Goal: Use online tool/utility: Utilize a website feature to perform a specific function

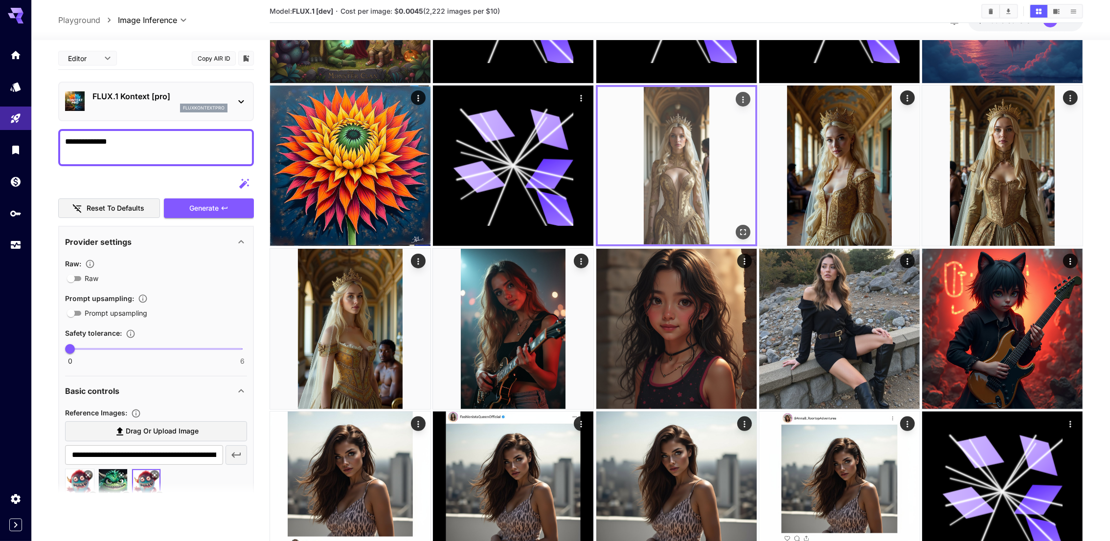
scroll to position [147, 0]
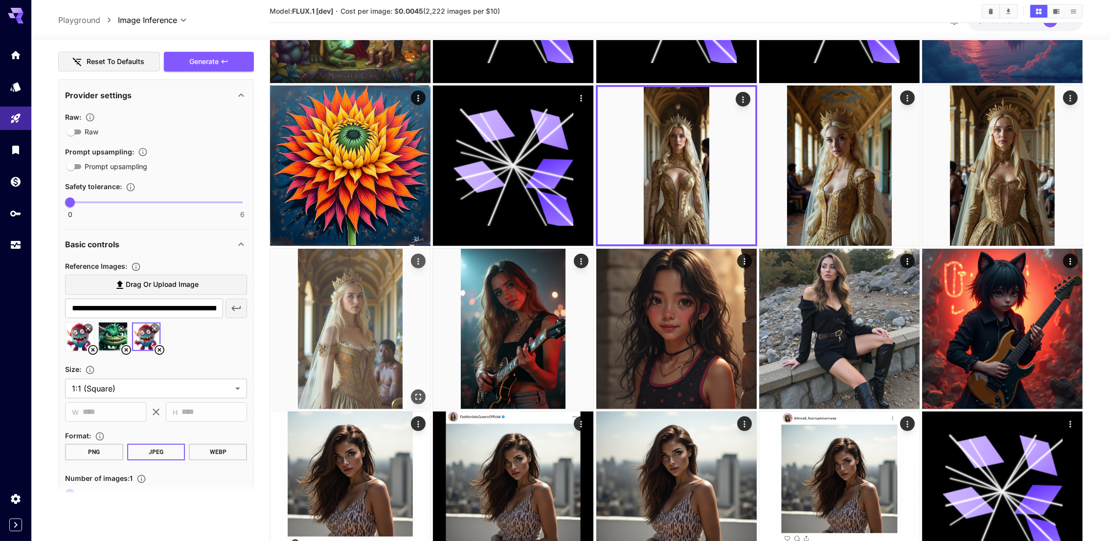
click at [398, 276] on img at bounding box center [350, 329] width 160 height 160
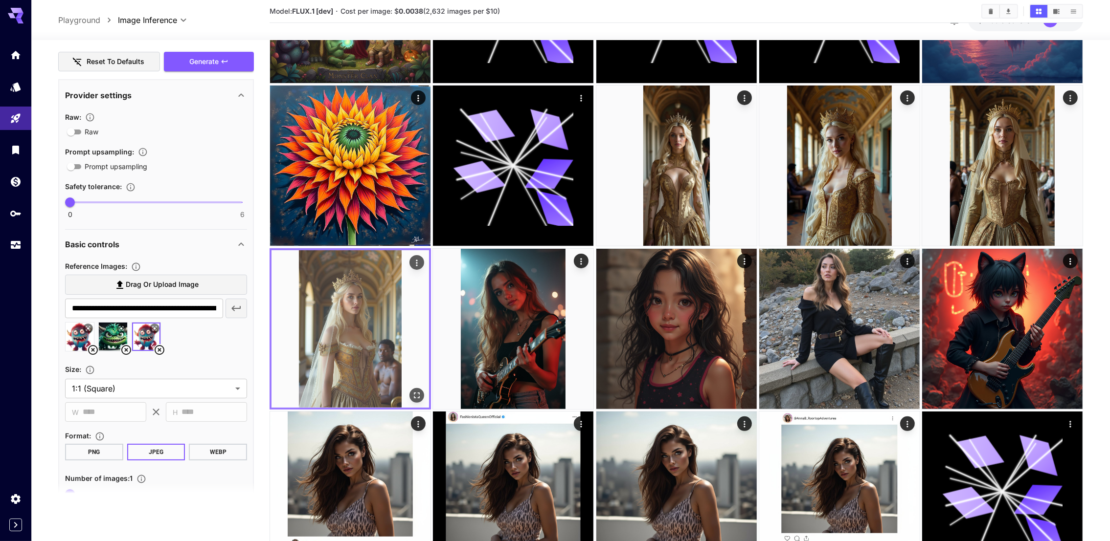
click at [422, 259] on button "Actions" at bounding box center [416, 262] width 15 height 15
click at [417, 263] on icon "Actions" at bounding box center [417, 263] width 10 height 10
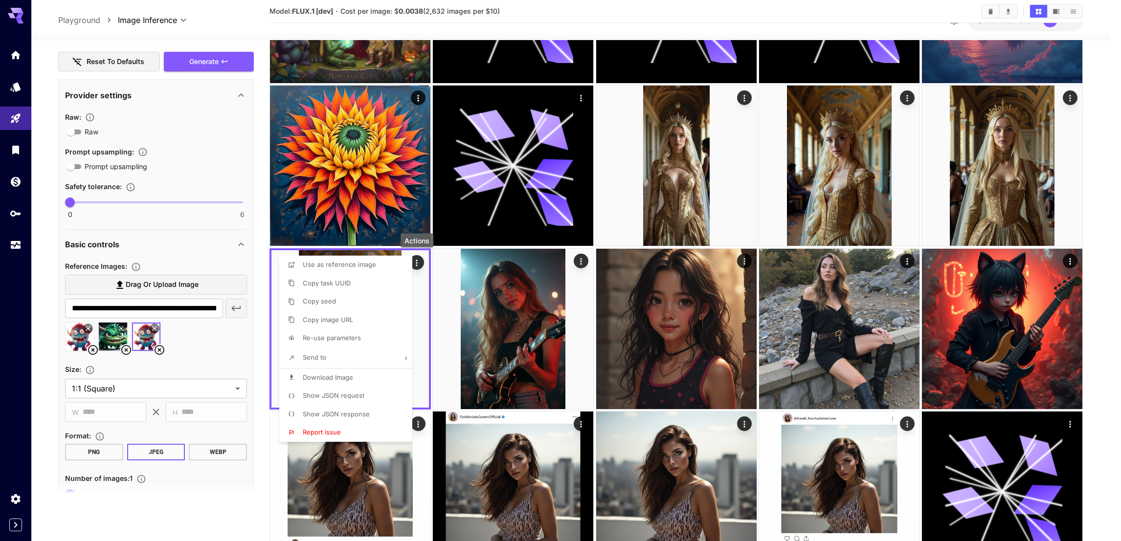
click at [358, 337] on span "Re-use parameters" at bounding box center [332, 338] width 58 height 8
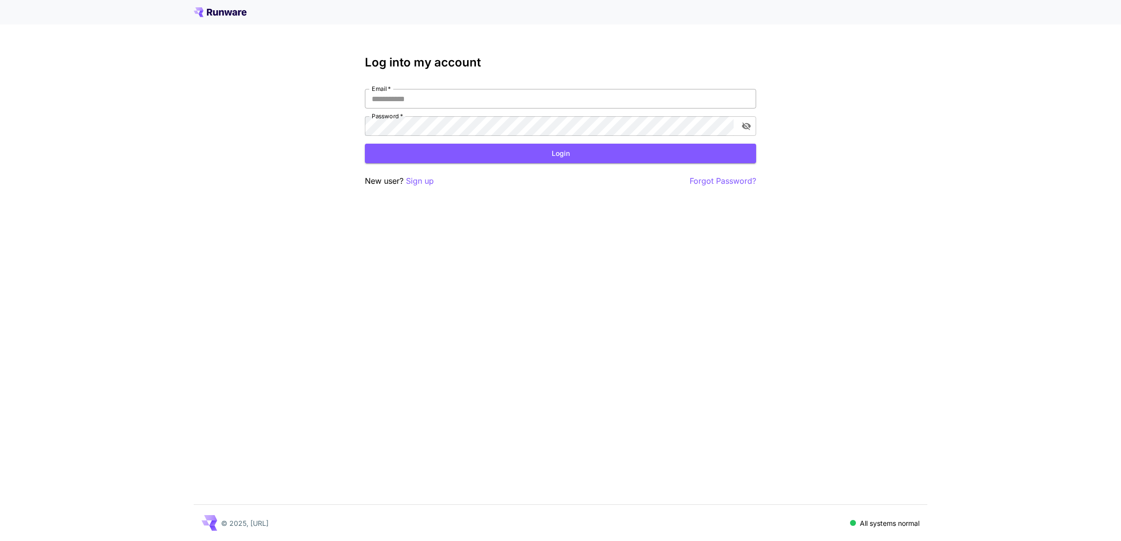
click at [433, 100] on input "Email   *" at bounding box center [560, 99] width 391 height 20
type input "**********"
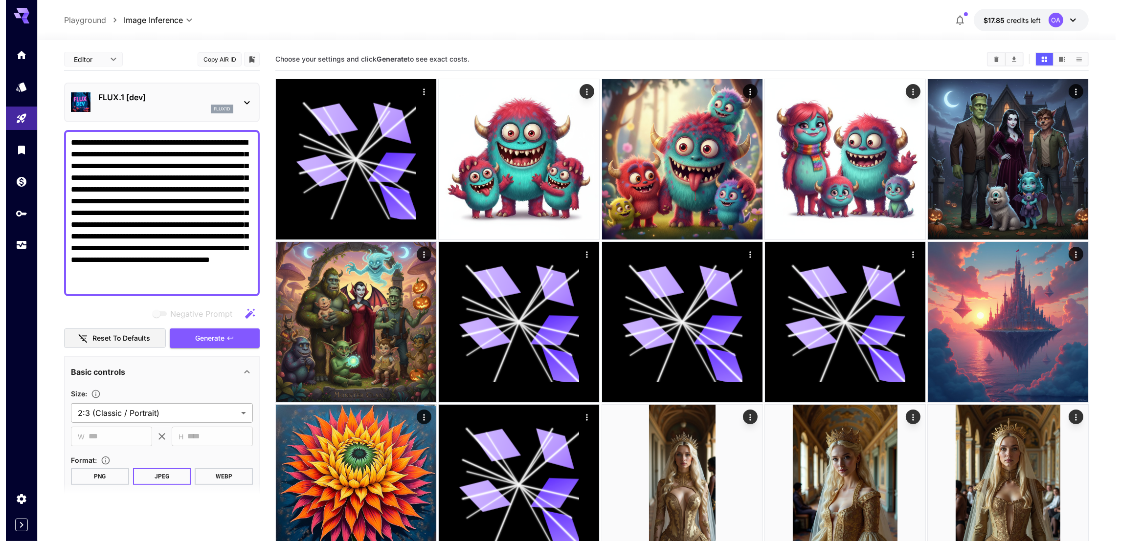
scroll to position [262, 0]
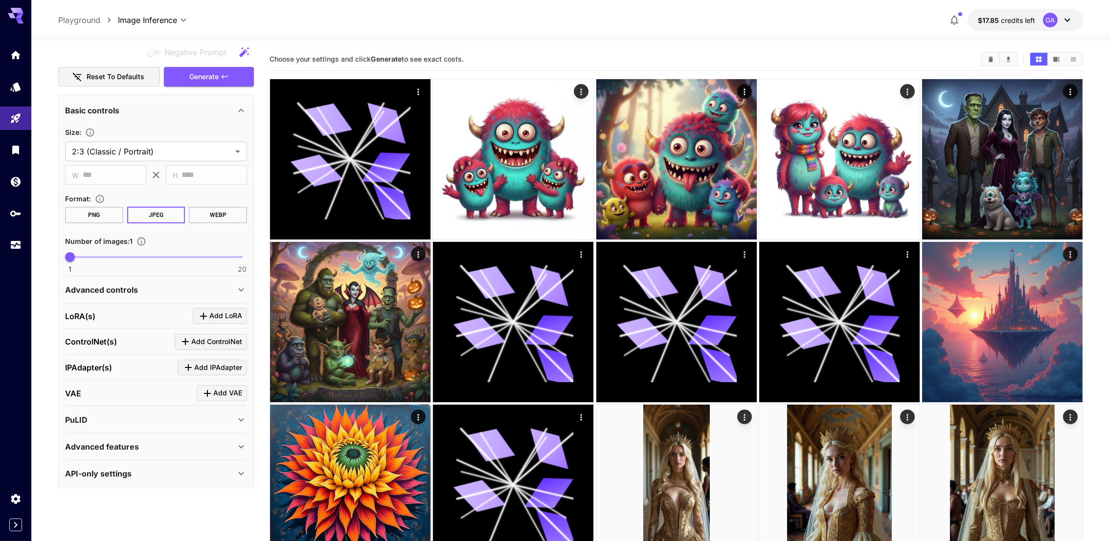
click at [115, 312] on div "LoRA(s) Add LoRA" at bounding box center [156, 316] width 182 height 16
click at [212, 311] on span "Add LoRA" at bounding box center [225, 316] width 33 height 12
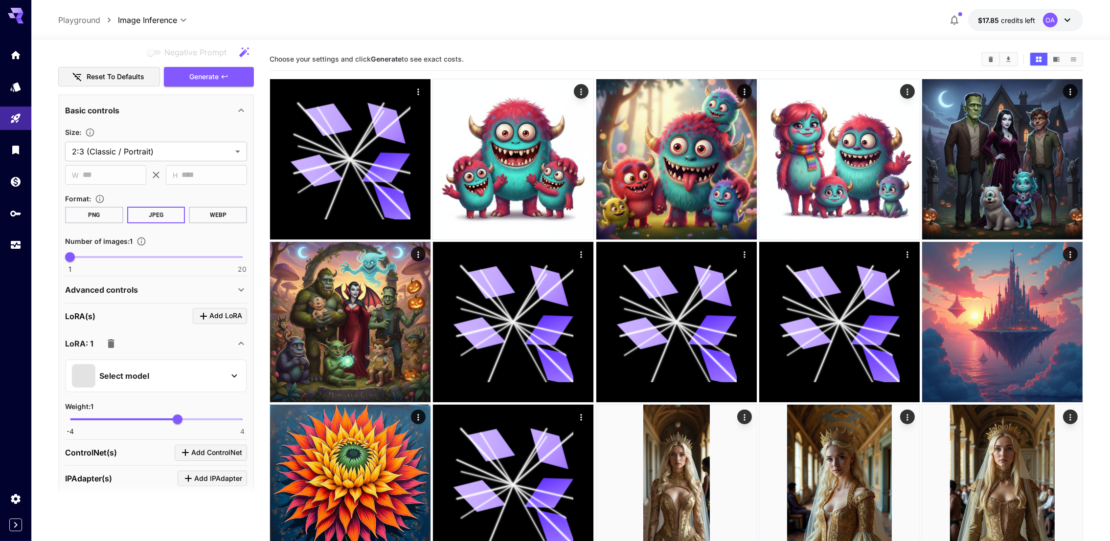
click at [179, 375] on div "Select model" at bounding box center [148, 375] width 153 height 23
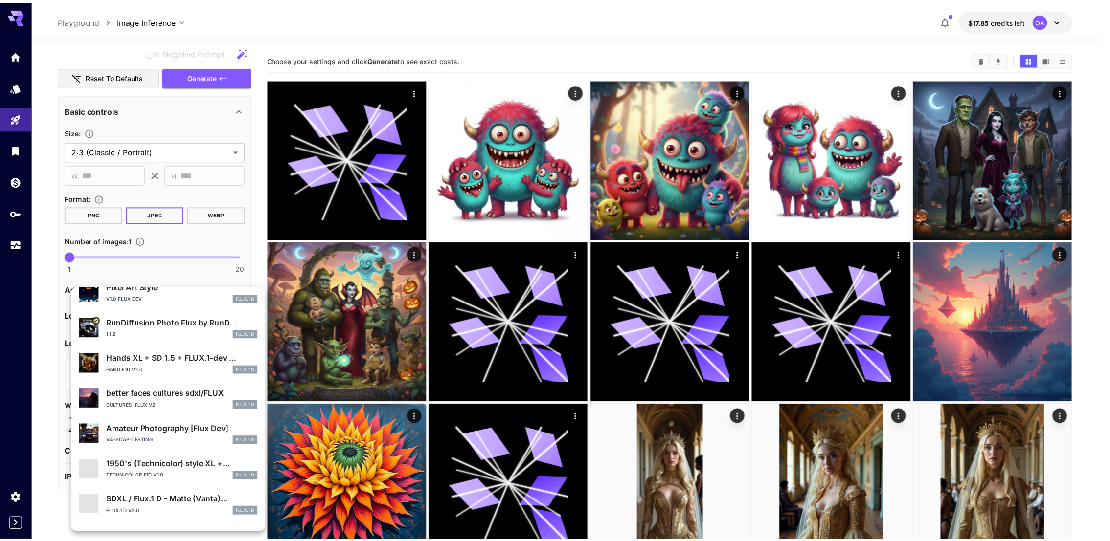
scroll to position [147, 0]
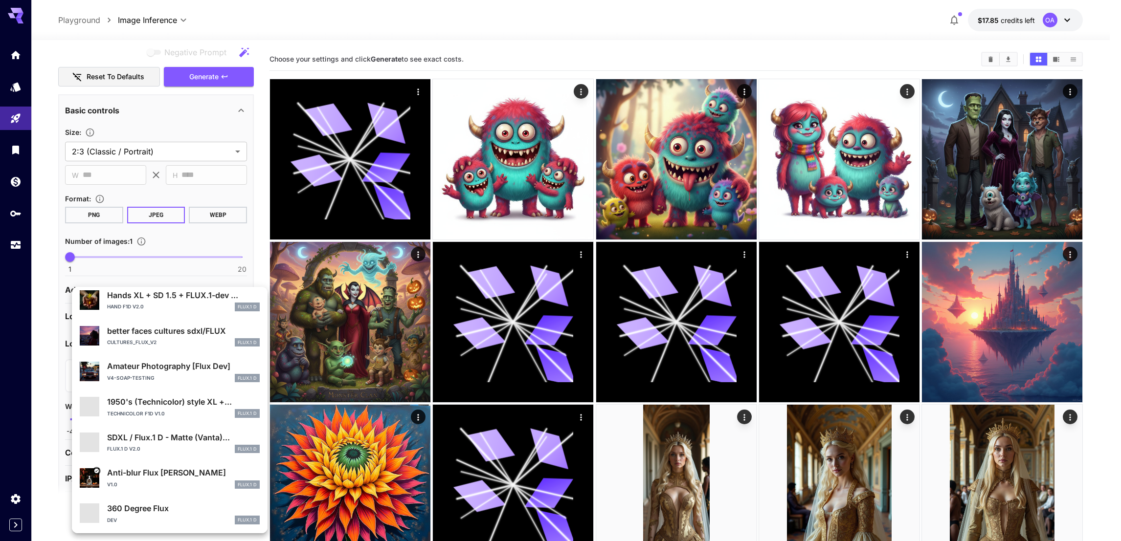
click at [181, 492] on div "Anti-blur Flux [PERSON_NAME] v1.0 FLUX.1 D" at bounding box center [170, 478] width 180 height 30
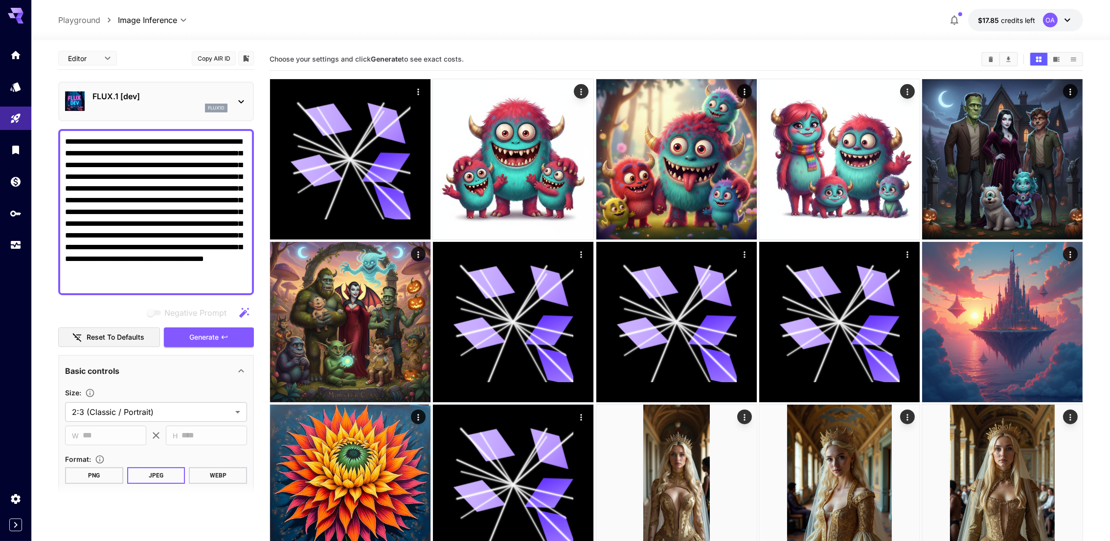
scroll to position [0, 0]
click at [211, 331] on button "Generate" at bounding box center [209, 339] width 90 height 20
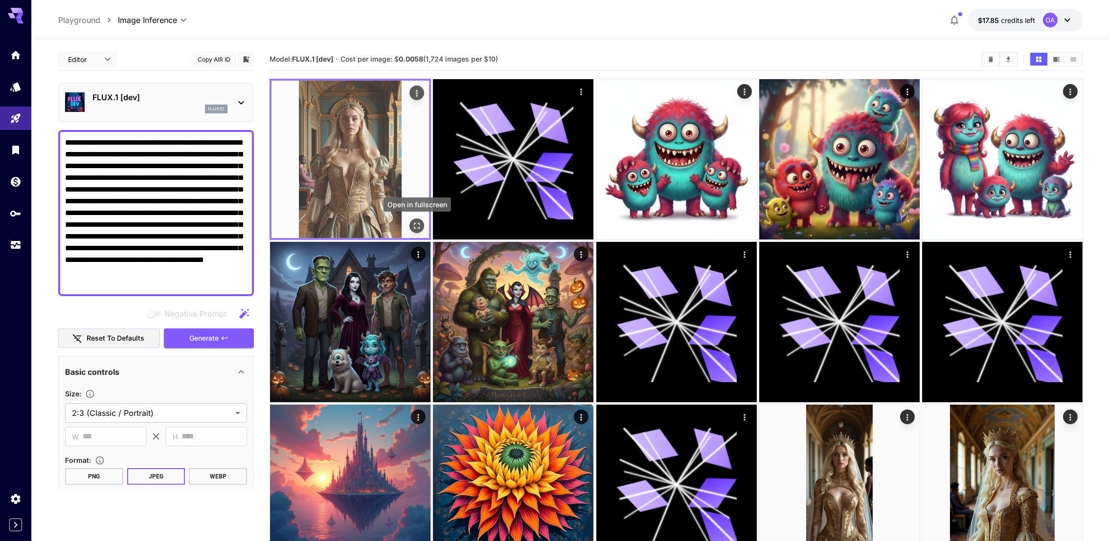
click at [419, 225] on icon "Open in fullscreen" at bounding box center [417, 226] width 10 height 10
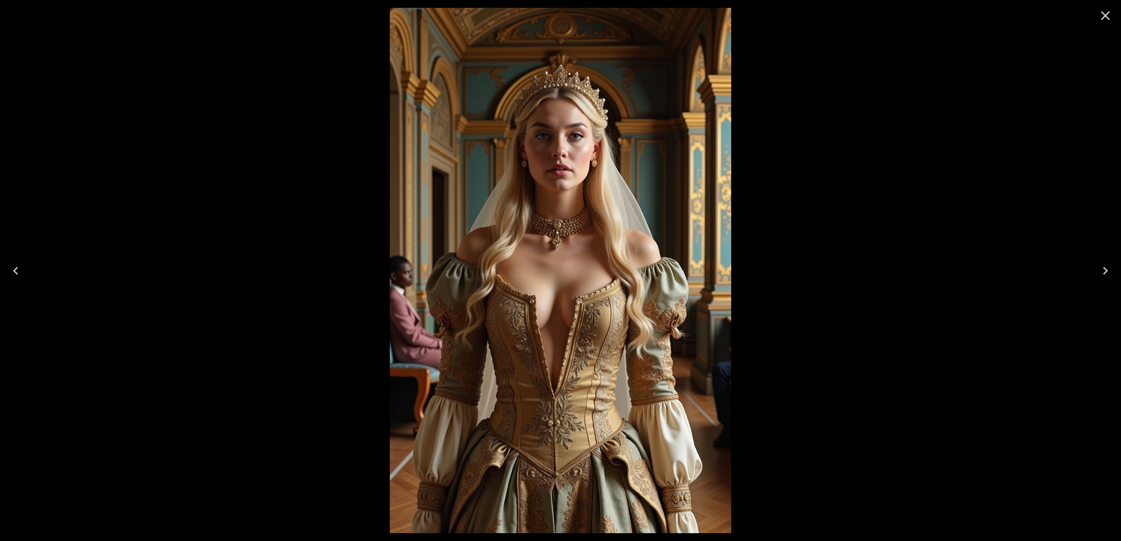
click at [1104, 12] on icon "Close" at bounding box center [1106, 16] width 16 height 16
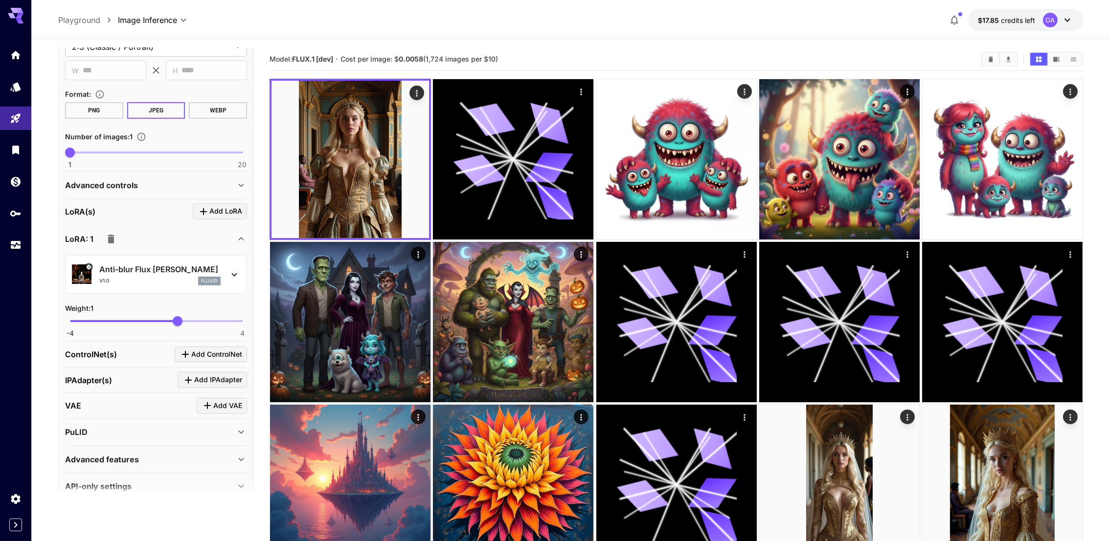
scroll to position [378, 0]
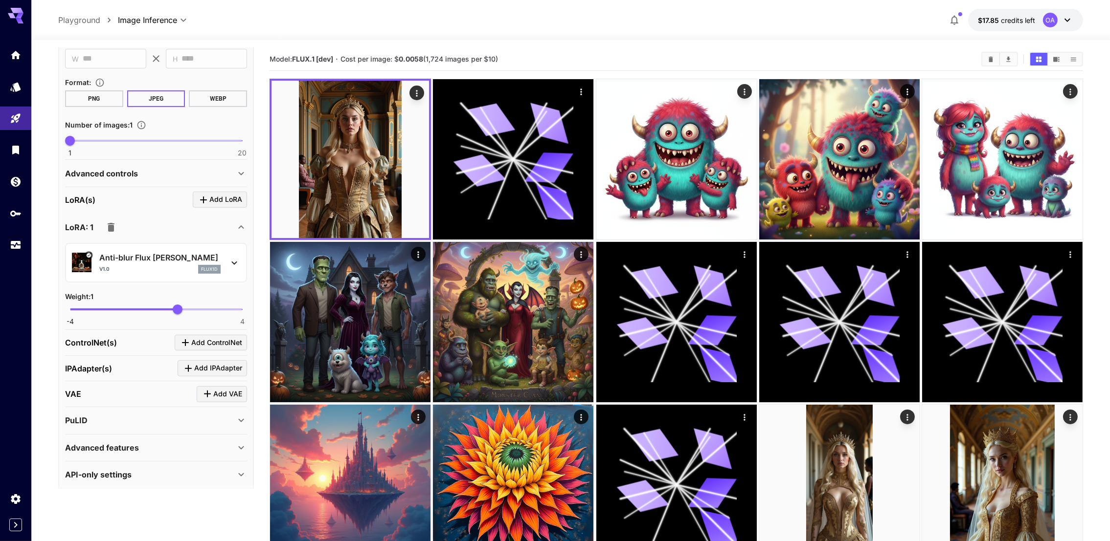
click at [162, 243] on div "Anti-blur Flux [PERSON_NAME] v1.0 flux1d" at bounding box center [156, 263] width 182 height 40
click at [159, 248] on div "Anti-blur Flux [PERSON_NAME] v1.0 flux1d" at bounding box center [156, 263] width 168 height 30
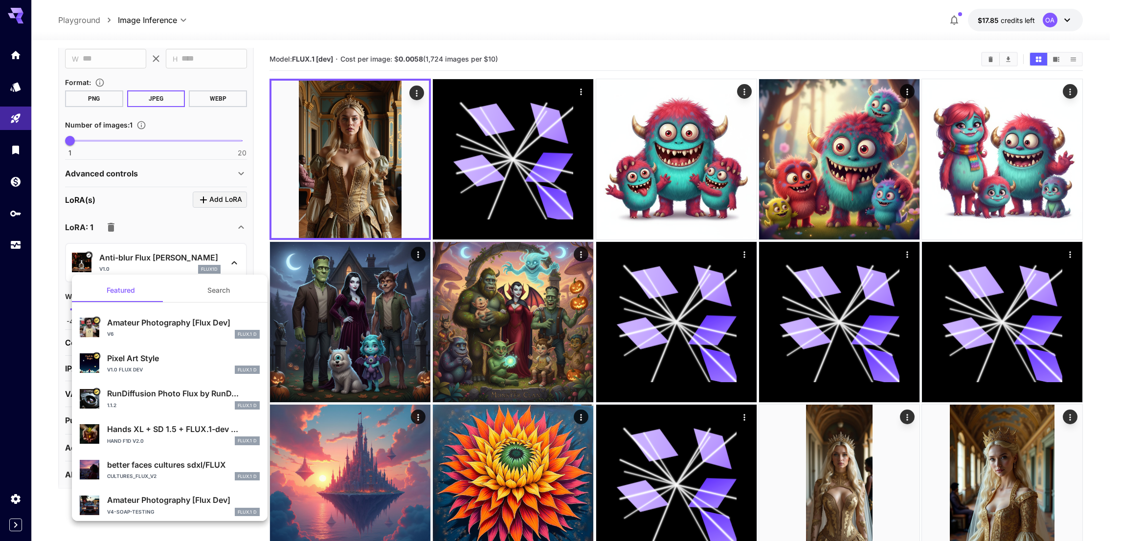
click at [159, 248] on div at bounding box center [560, 270] width 1121 height 541
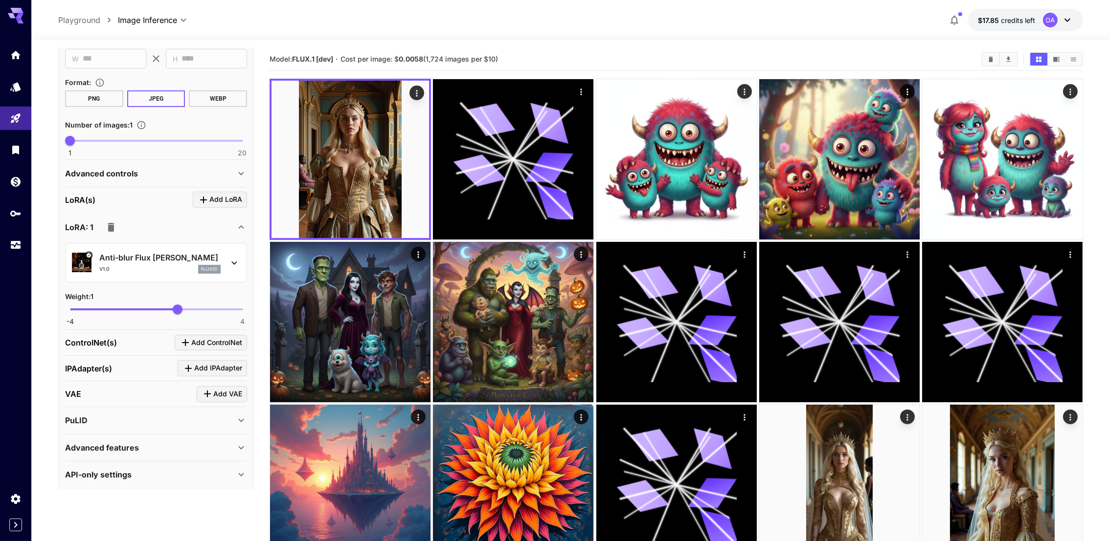
click at [209, 262] on div "Anti-blur Flux [PERSON_NAME] v1.0 flux1d" at bounding box center [159, 263] width 121 height 22
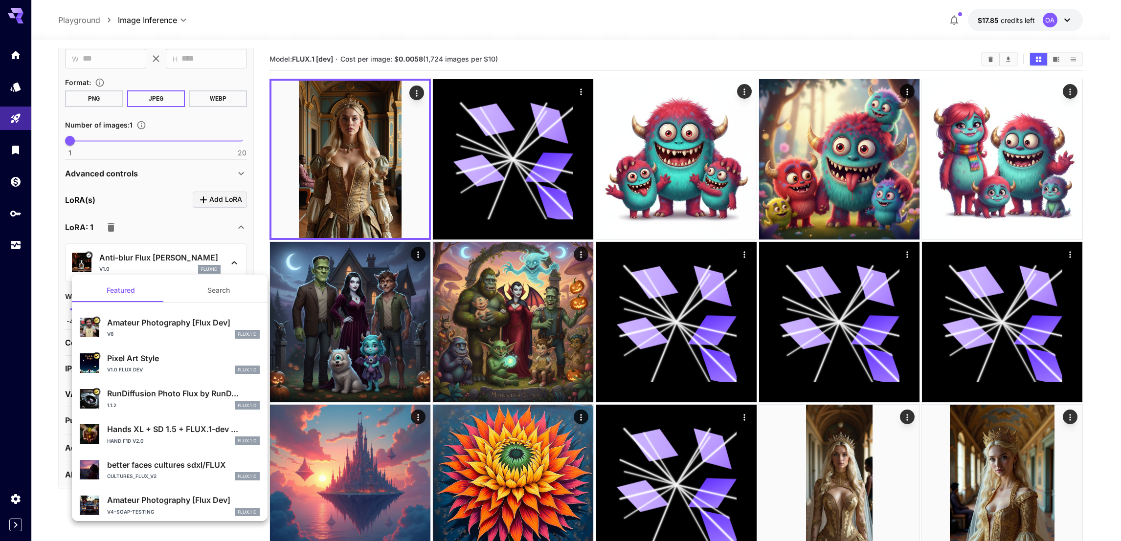
click at [118, 256] on div at bounding box center [560, 270] width 1121 height 541
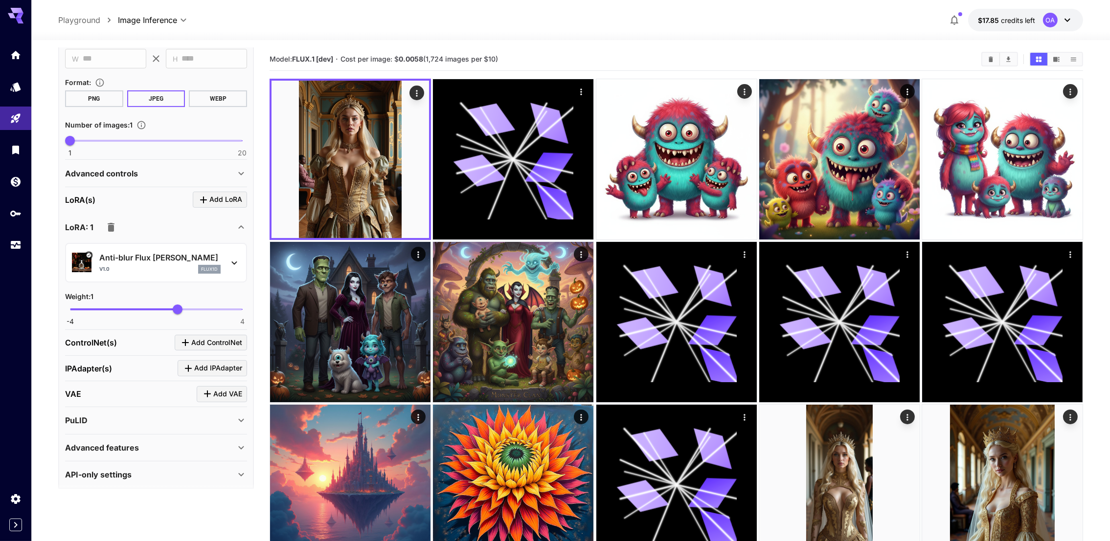
click at [230, 259] on icon at bounding box center [234, 263] width 12 height 12
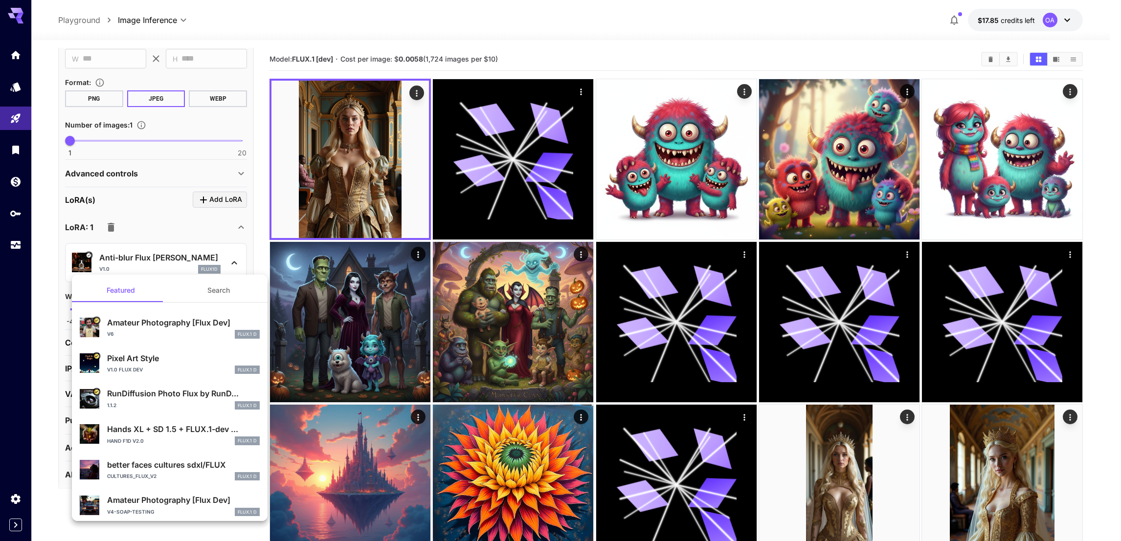
click at [134, 249] on div at bounding box center [560, 270] width 1121 height 541
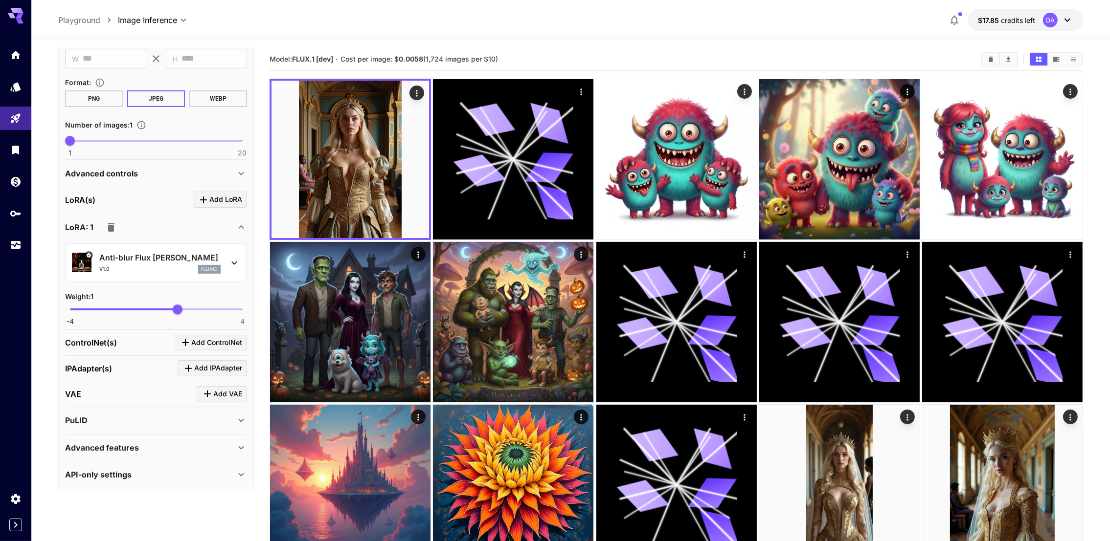
drag, startPoint x: 81, startPoint y: 252, endPoint x: 52, endPoint y: 289, distance: 47.1
drag, startPoint x: 155, startPoint y: 252, endPoint x: 99, endPoint y: 255, distance: 56.3
click at [99, 255] on p "Anti-blur Flux [PERSON_NAME]" at bounding box center [159, 258] width 121 height 12
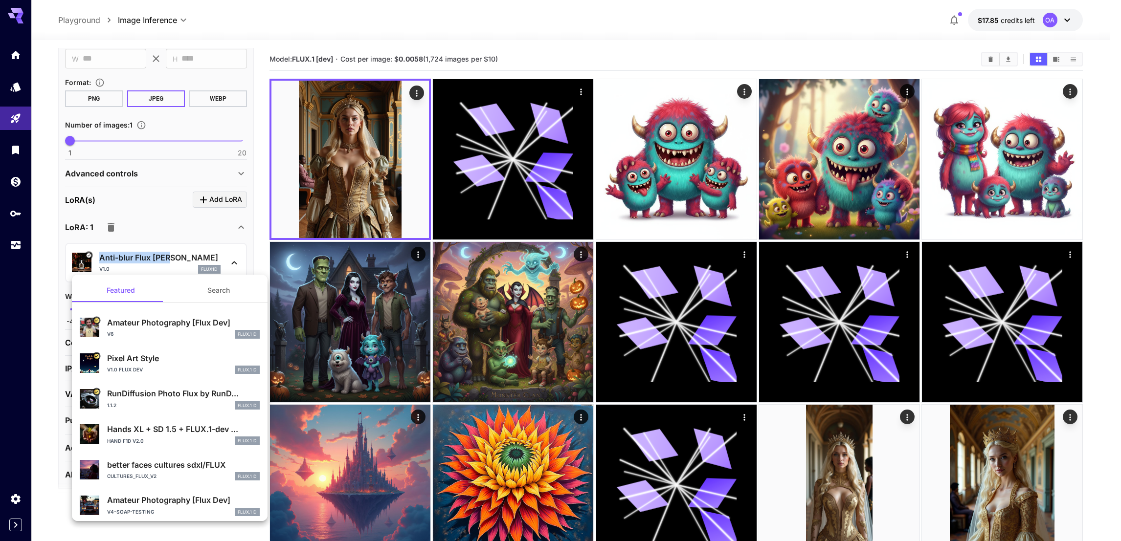
copy p "Anti-blur Flux [PERSON_NAME]"
click at [22, 89] on div at bounding box center [560, 270] width 1121 height 541
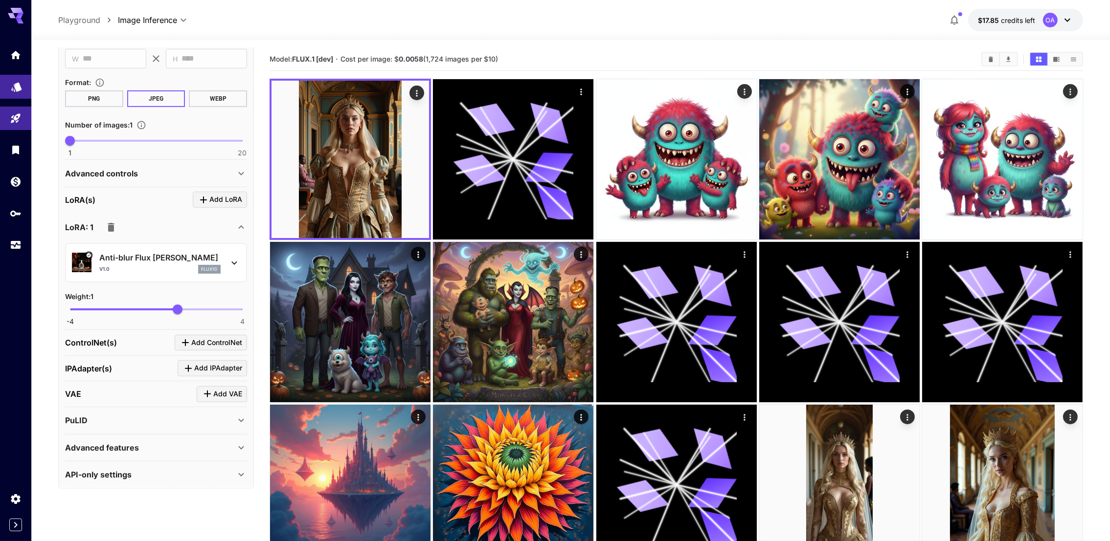
click at [14, 92] on link at bounding box center [15, 87] width 31 height 24
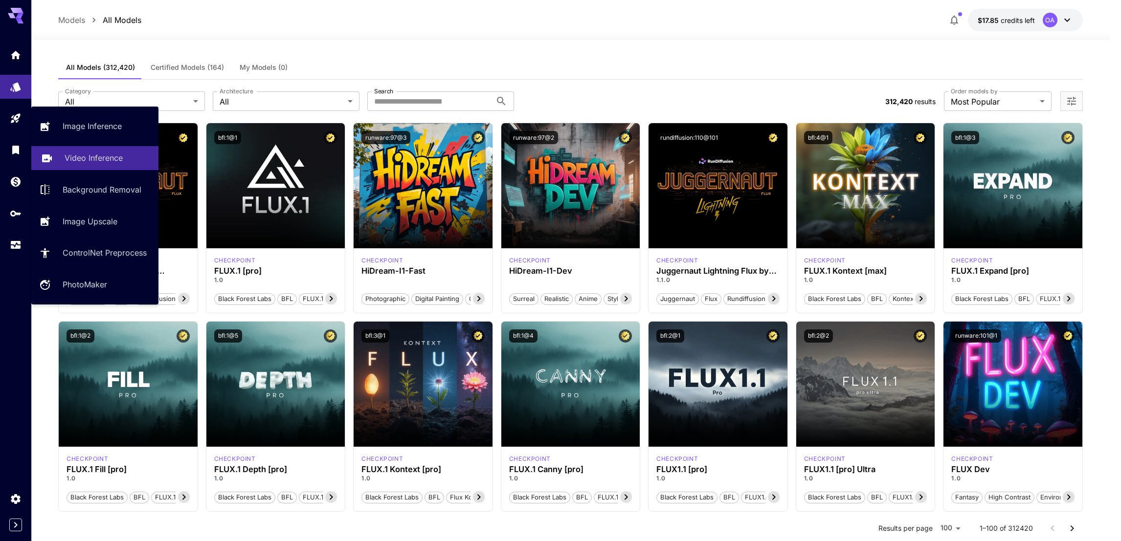
drag, startPoint x: 84, startPoint y: 128, endPoint x: 101, endPoint y: 129, distance: 16.6
click at [84, 128] on p "Image Inference" at bounding box center [92, 126] width 59 height 12
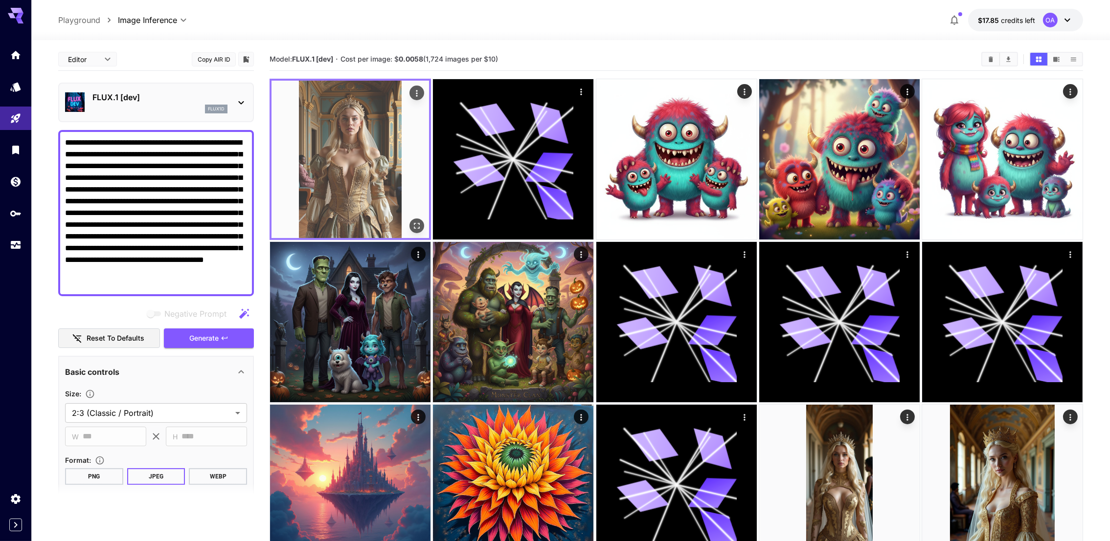
click at [402, 120] on img at bounding box center [349, 159] width 157 height 157
click at [417, 89] on icon "Actions" at bounding box center [417, 94] width 10 height 10
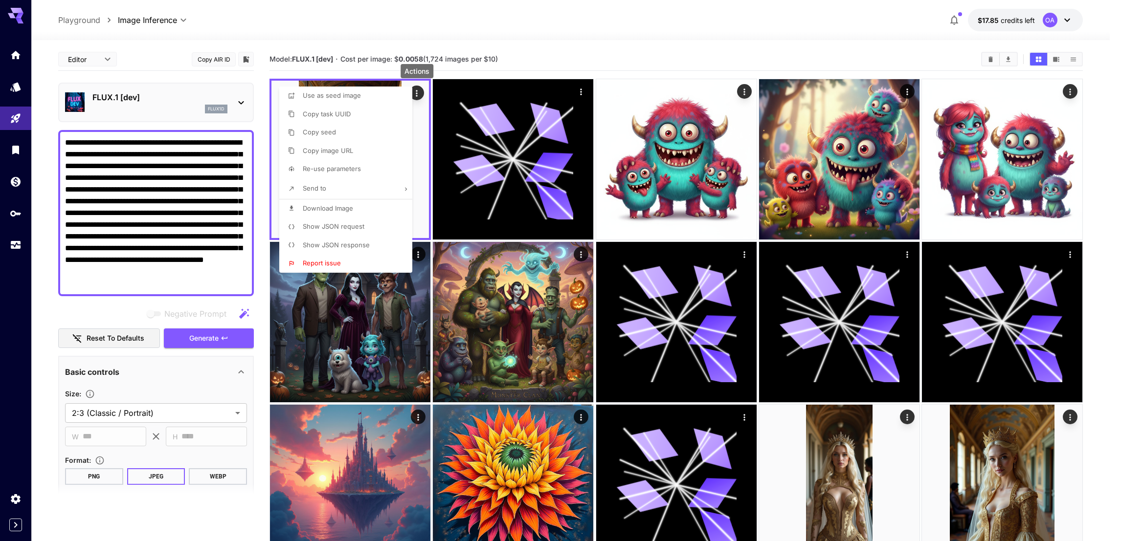
click at [336, 223] on span "Show JSON request" at bounding box center [334, 227] width 62 height 8
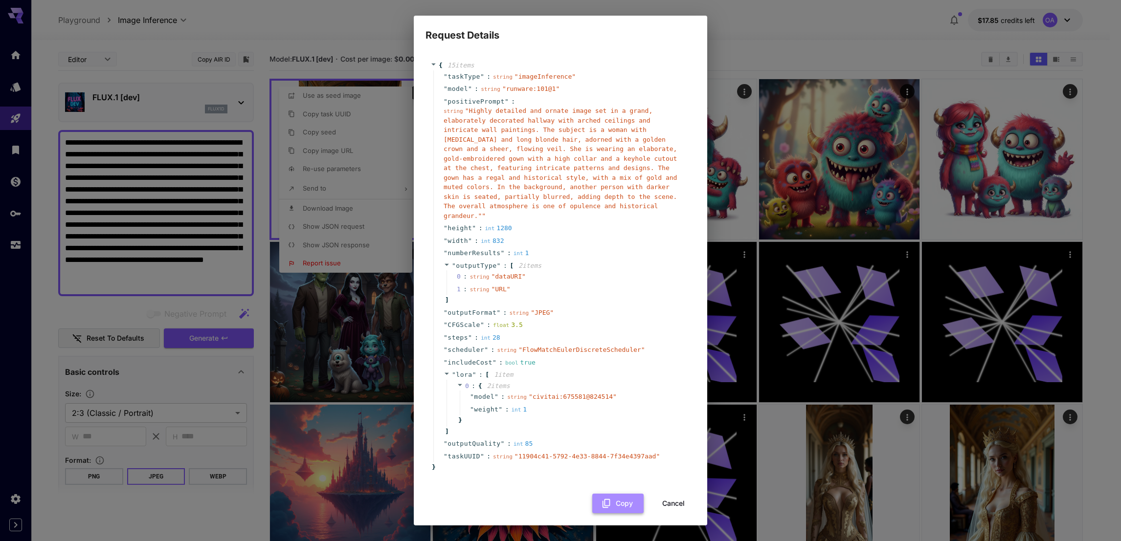
click at [611, 498] on icon "button" at bounding box center [606, 503] width 11 height 11
click at [724, 18] on div "Request Details { 15 item s " taskType " : string " imageInference " " model " …" at bounding box center [560, 270] width 1121 height 541
click at [674, 495] on button "Cancel" at bounding box center [673, 504] width 44 height 20
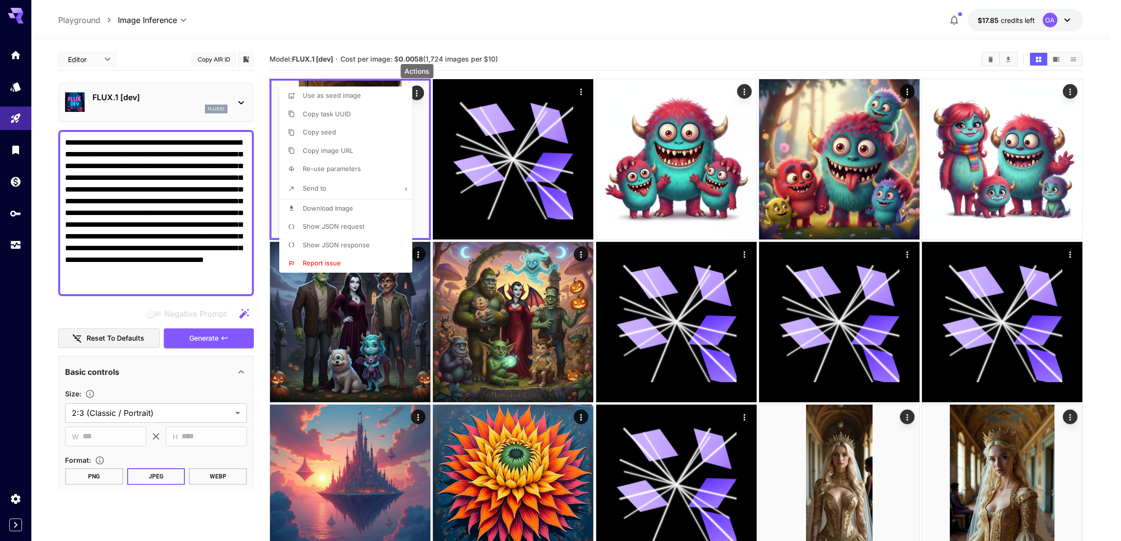
click at [505, 331] on div at bounding box center [560, 270] width 1121 height 541
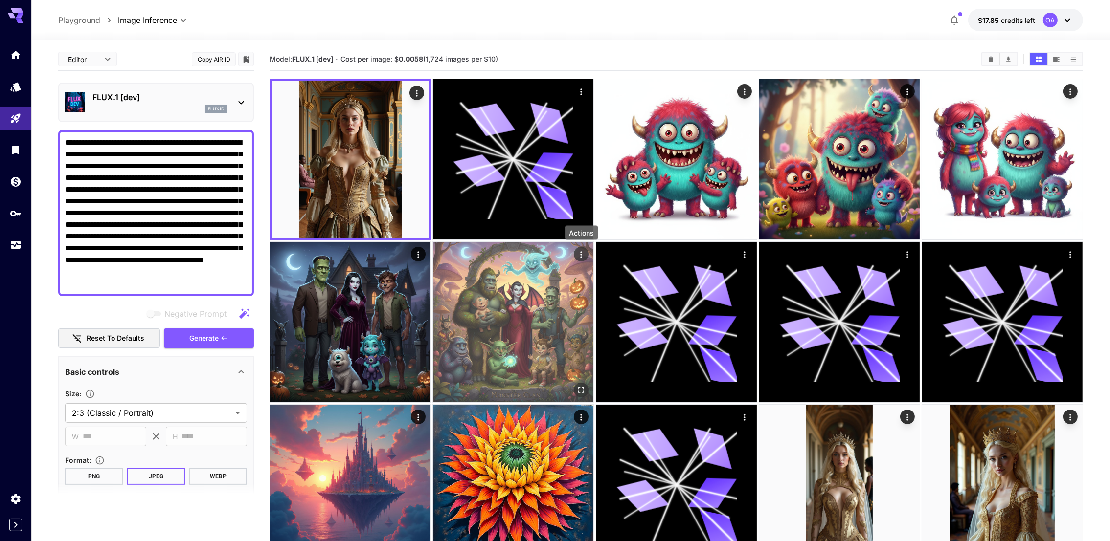
click at [577, 257] on icon "Actions" at bounding box center [581, 255] width 10 height 10
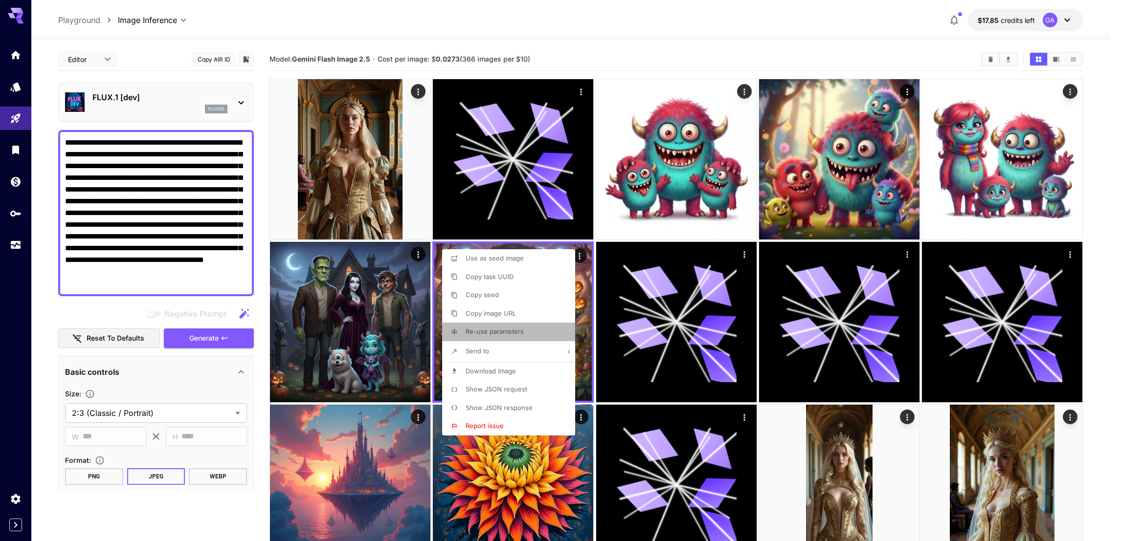
click at [502, 330] on span "Re-use parameters" at bounding box center [495, 332] width 58 height 8
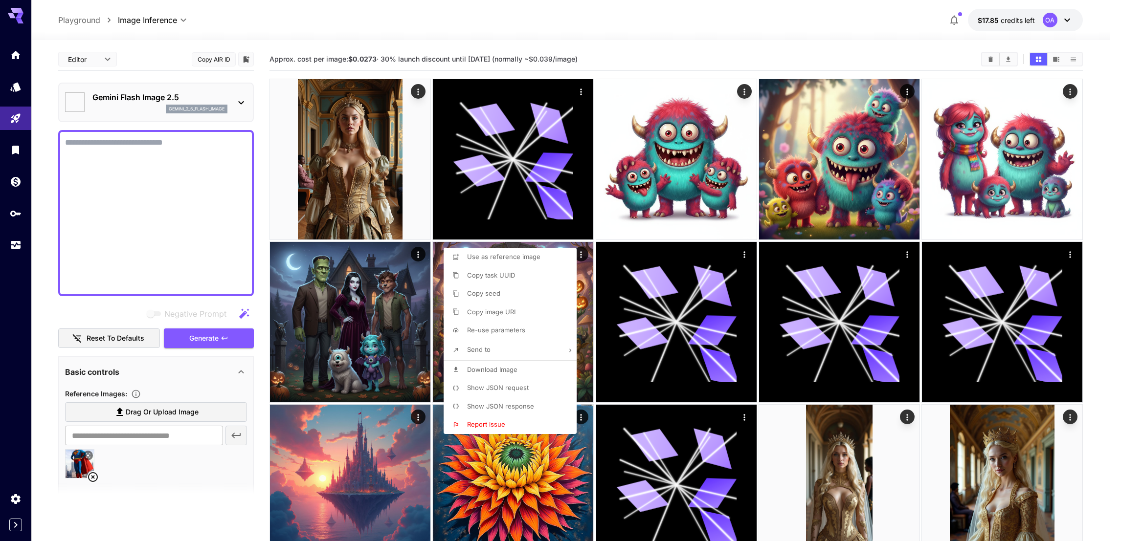
type textarea "**********"
type input "*"
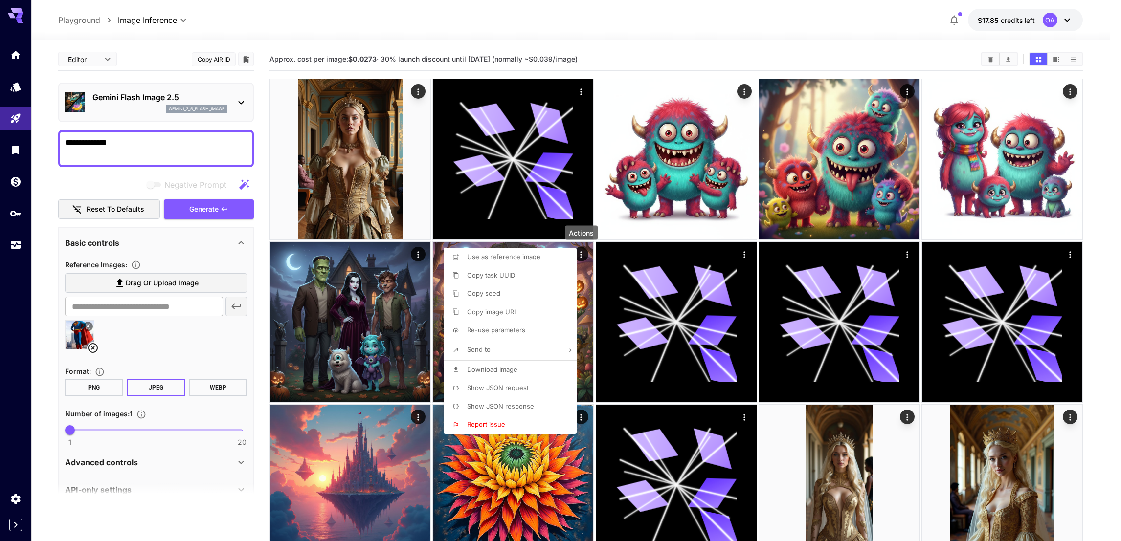
click at [234, 209] on div at bounding box center [560, 270] width 1121 height 541
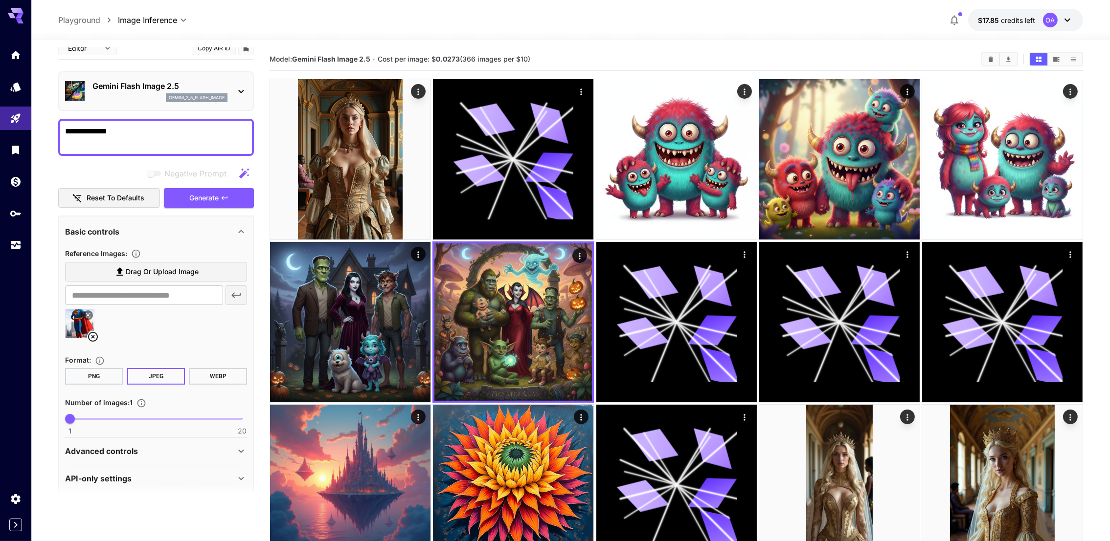
scroll to position [18, 0]
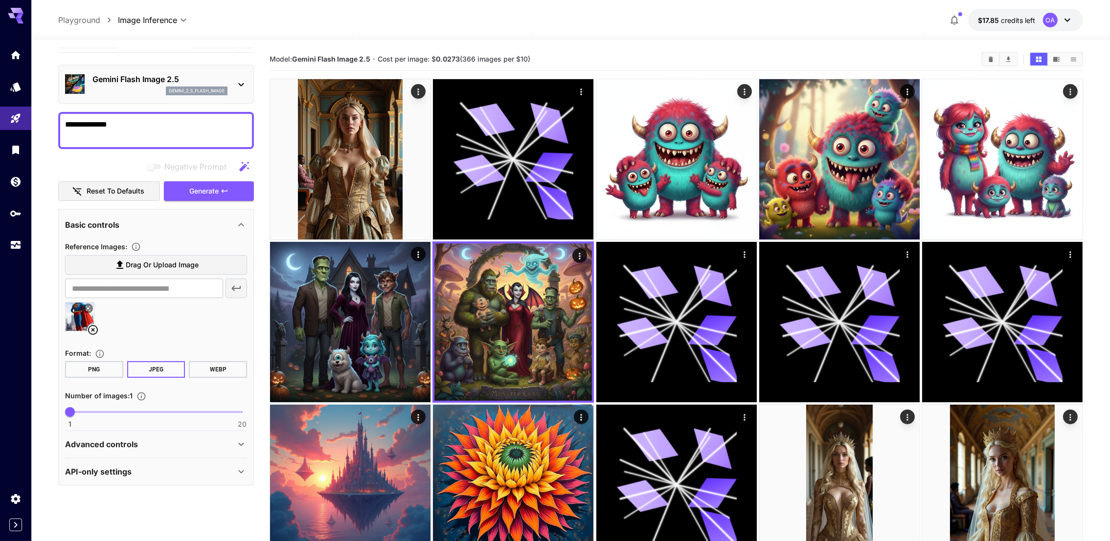
click at [172, 439] on div "Advanced controls" at bounding box center [150, 445] width 170 height 12
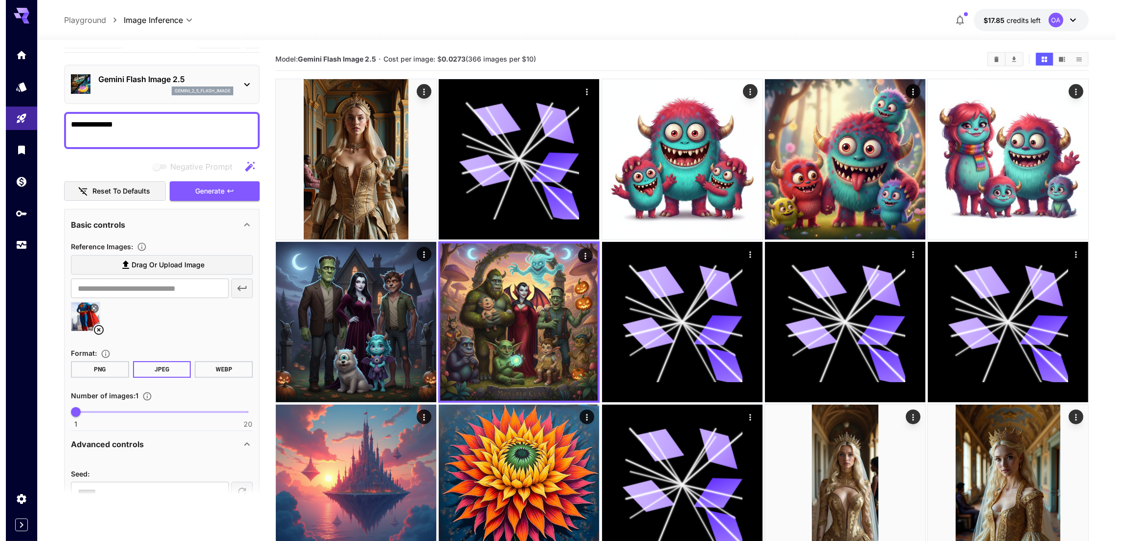
scroll to position [71, 0]
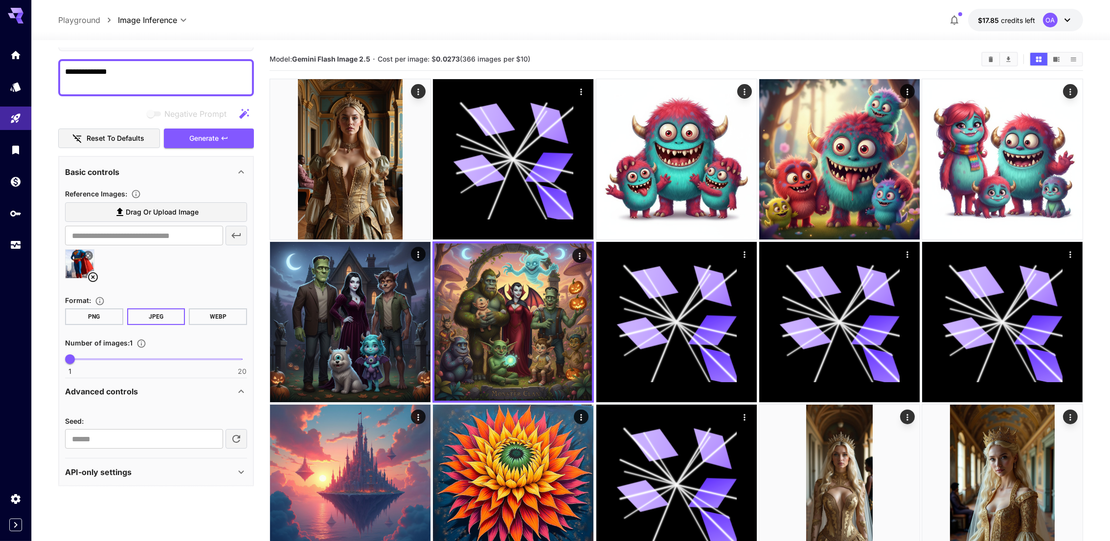
click at [201, 126] on div "Negative Prompt Reset to defaults Generate" at bounding box center [156, 126] width 196 height 45
click at [200, 134] on span "Generate" at bounding box center [203, 139] width 29 height 12
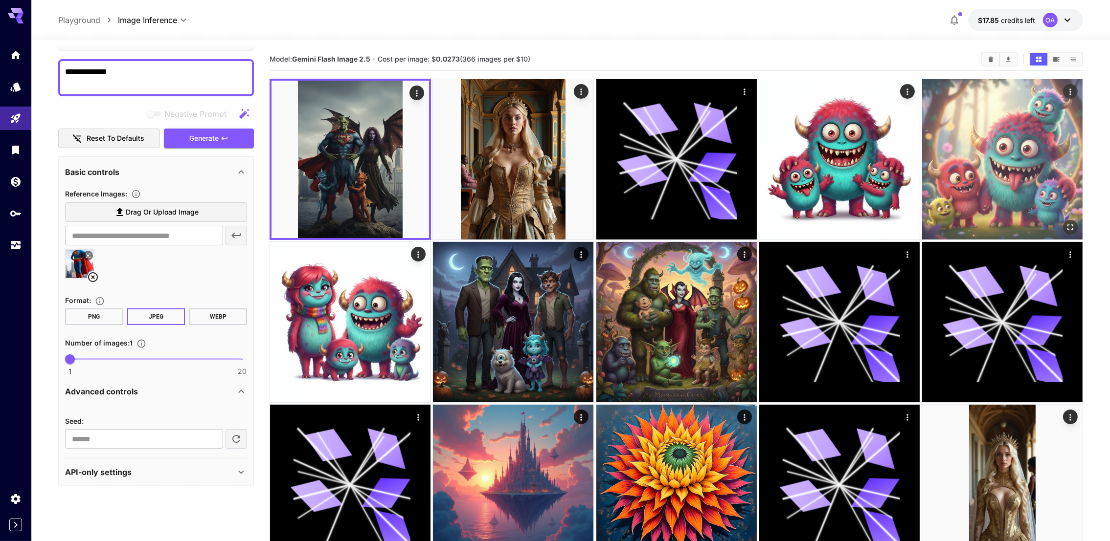
click at [1017, 145] on img at bounding box center [1002, 159] width 160 height 160
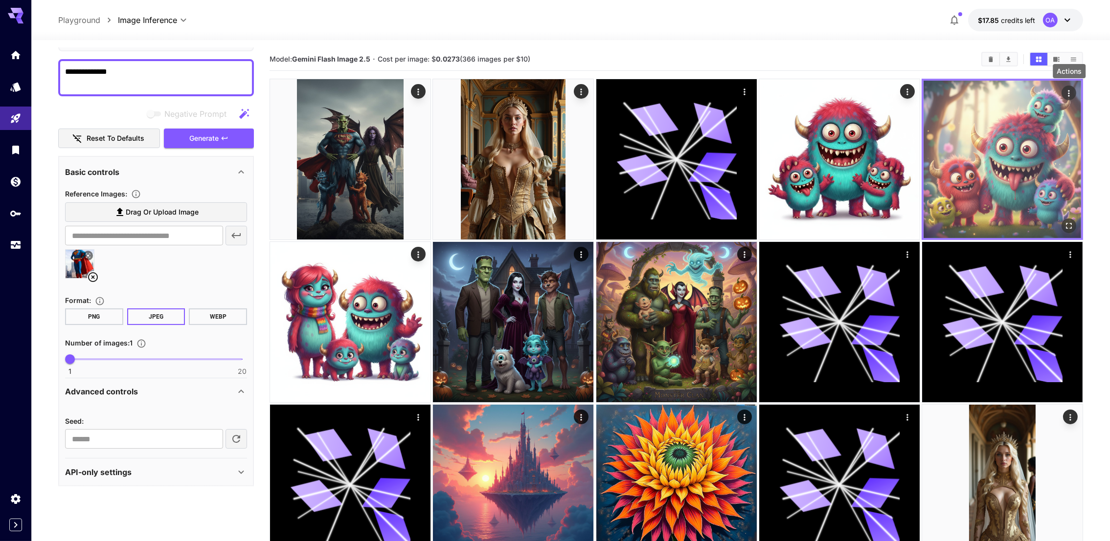
click at [1069, 95] on icon "Actions" at bounding box center [1068, 93] width 1 height 6
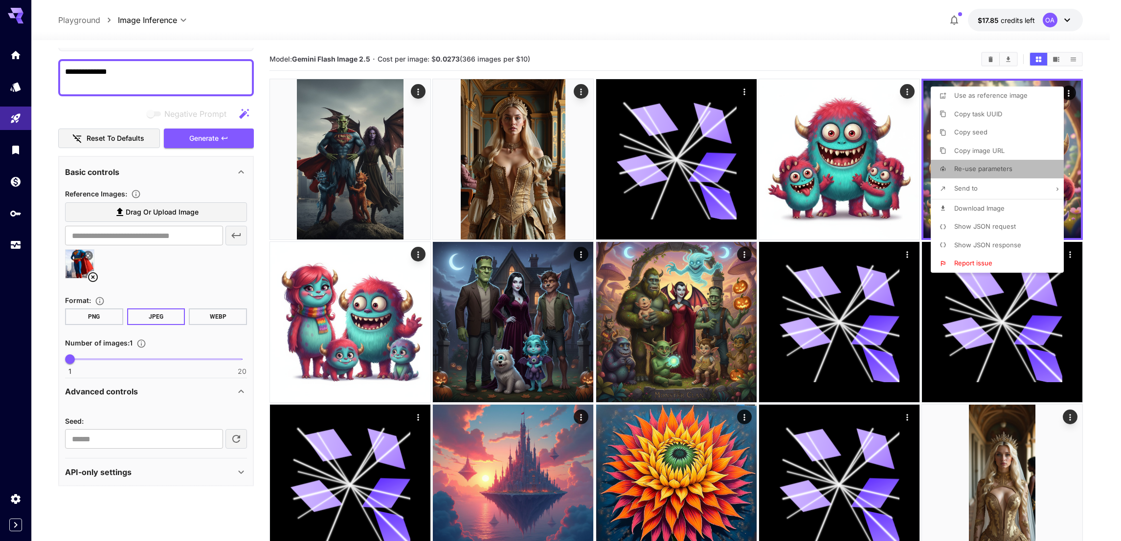
click at [973, 171] on span "Re-use parameters" at bounding box center [983, 169] width 58 height 8
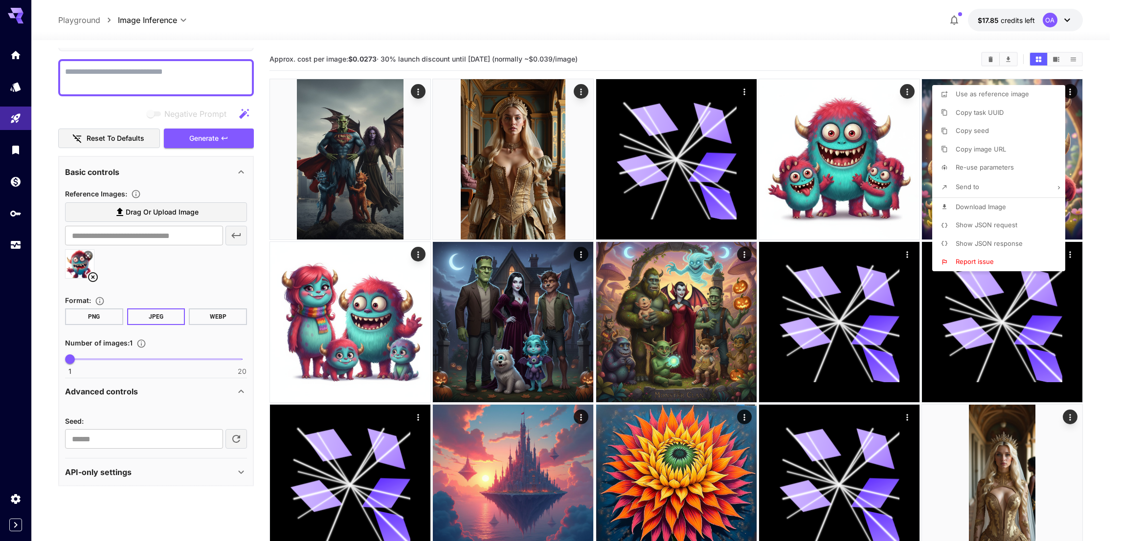
type textarea "**********"
type input "*"
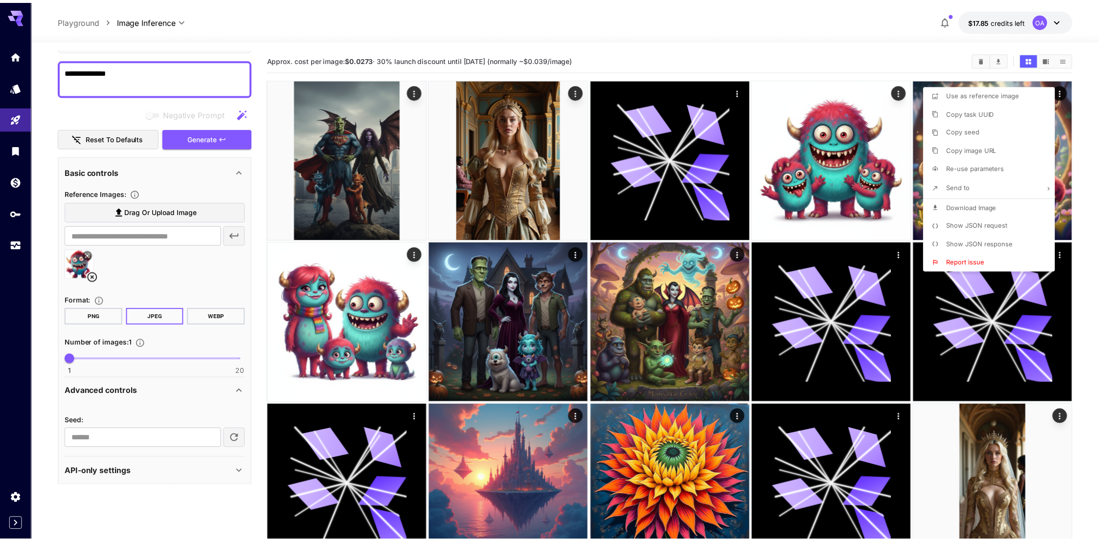
scroll to position [71, 0]
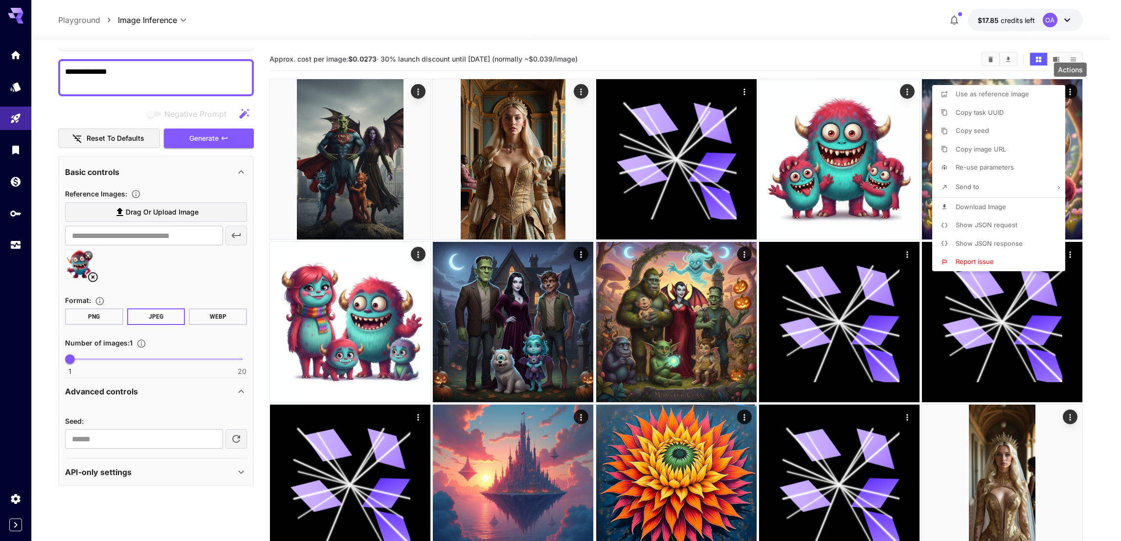
click at [202, 136] on div at bounding box center [560, 270] width 1121 height 541
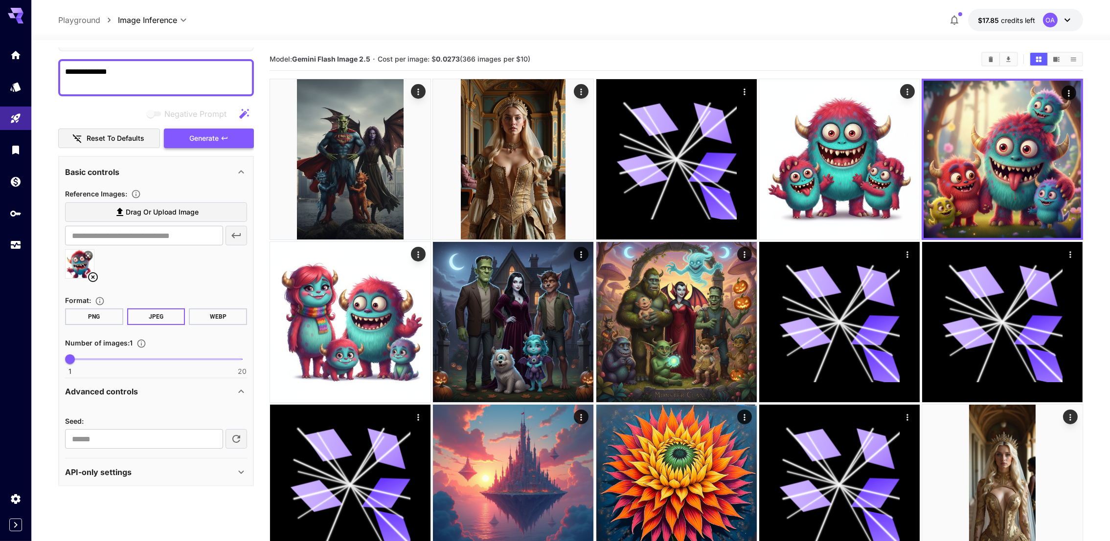
click at [202, 138] on span "Generate" at bounding box center [203, 139] width 29 height 12
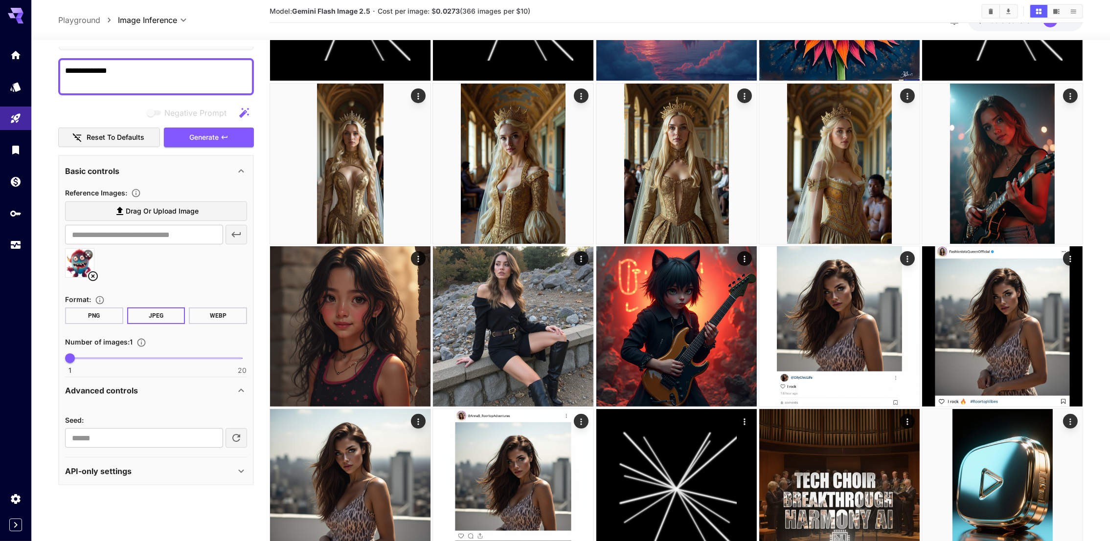
scroll to position [514, 0]
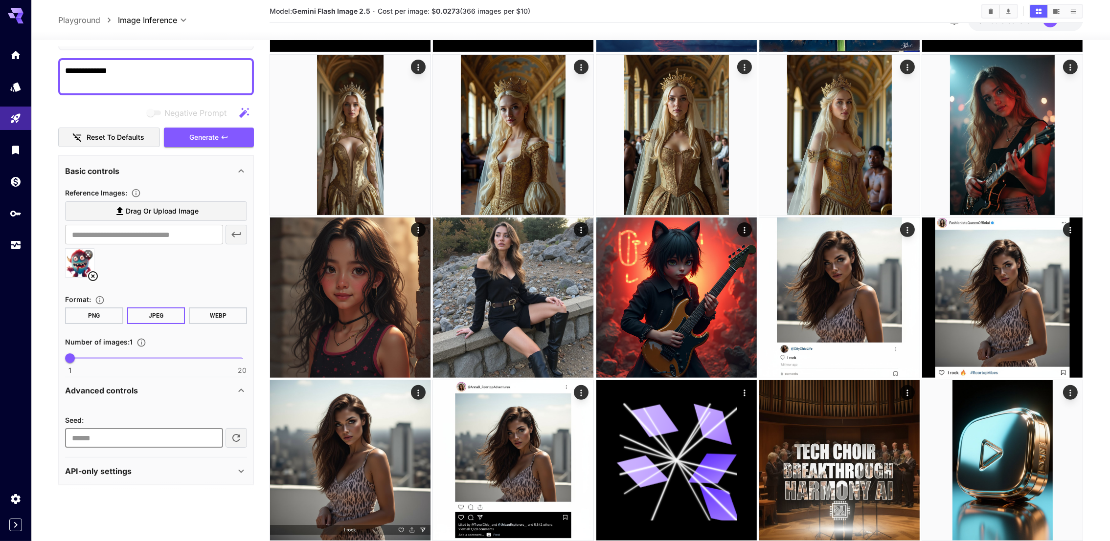
click at [139, 428] on input "*" at bounding box center [144, 438] width 158 height 20
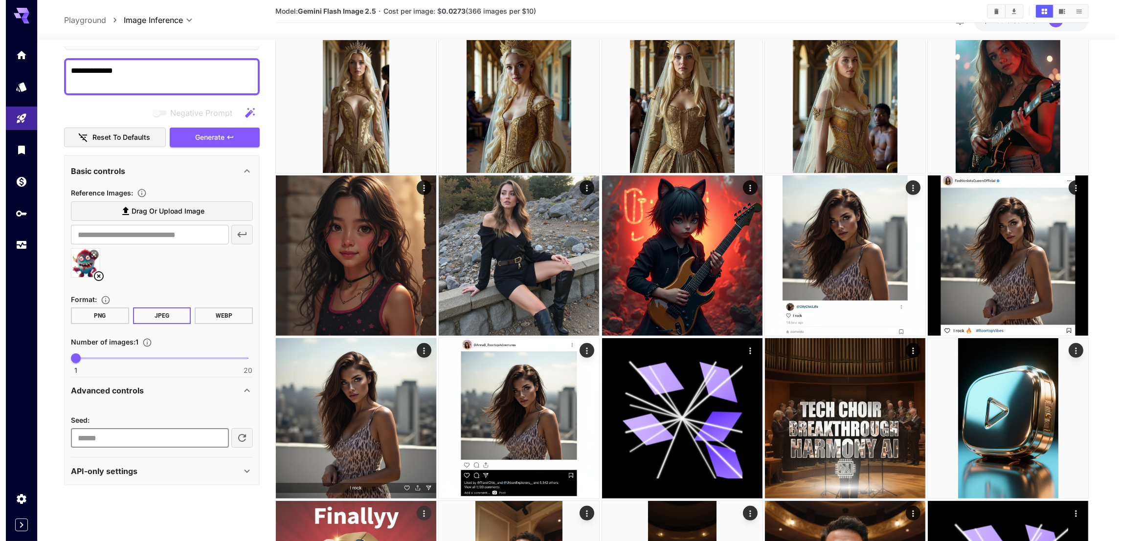
scroll to position [293, 0]
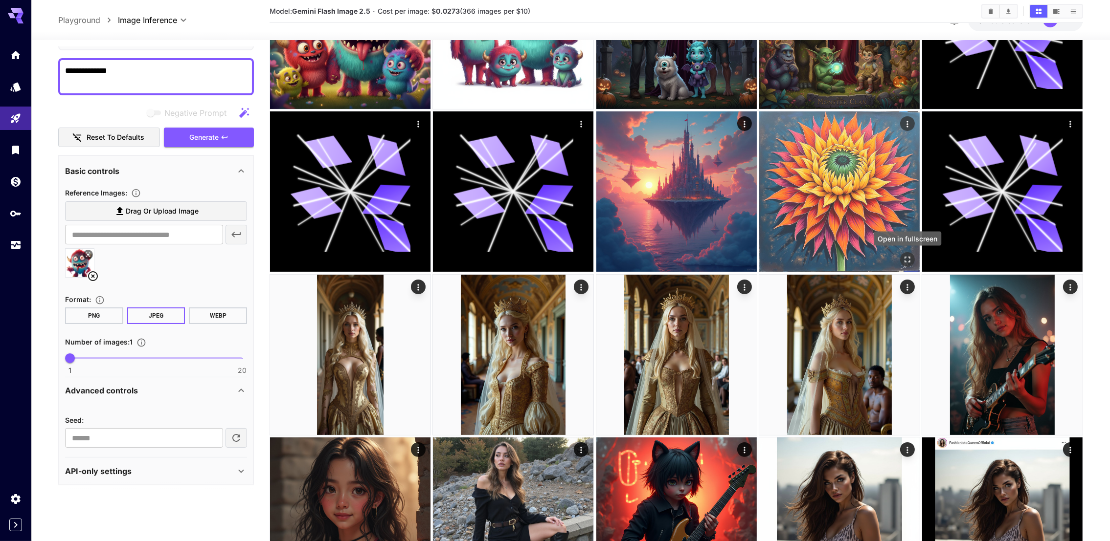
click at [905, 255] on icon "Open in fullscreen" at bounding box center [907, 260] width 10 height 10
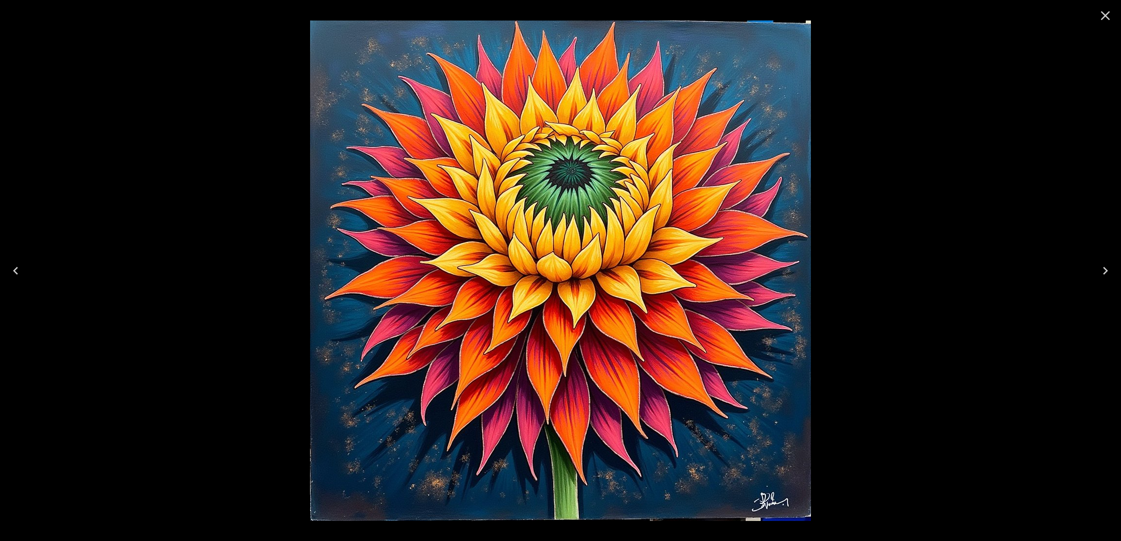
click at [55, 349] on div at bounding box center [560, 270] width 1121 height 541
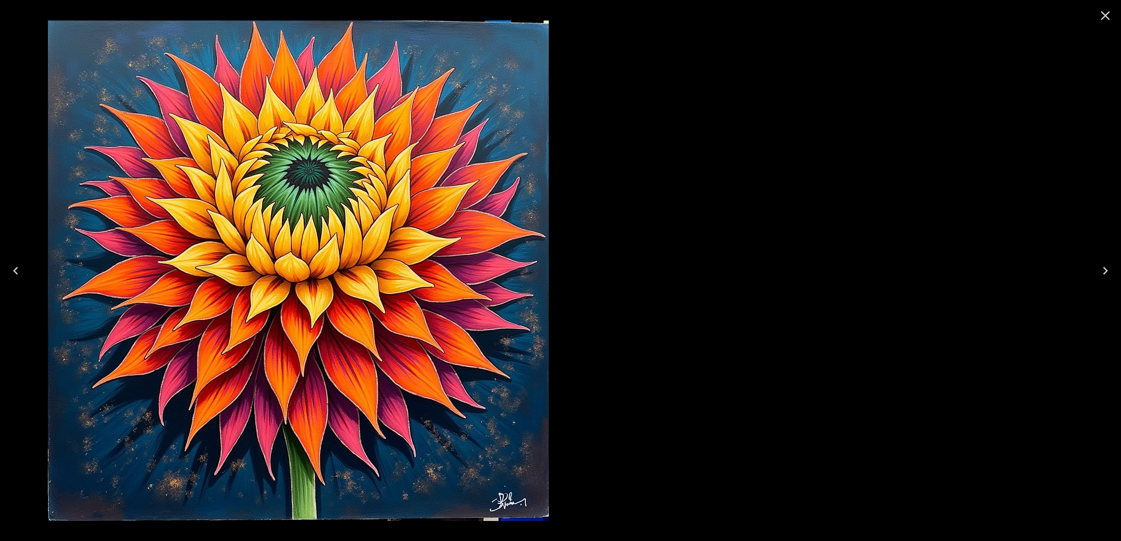
drag, startPoint x: 750, startPoint y: 507, endPoint x: 978, endPoint y: 436, distance: 238.5
click at [549, 436] on img at bounding box center [298, 271] width 501 height 501
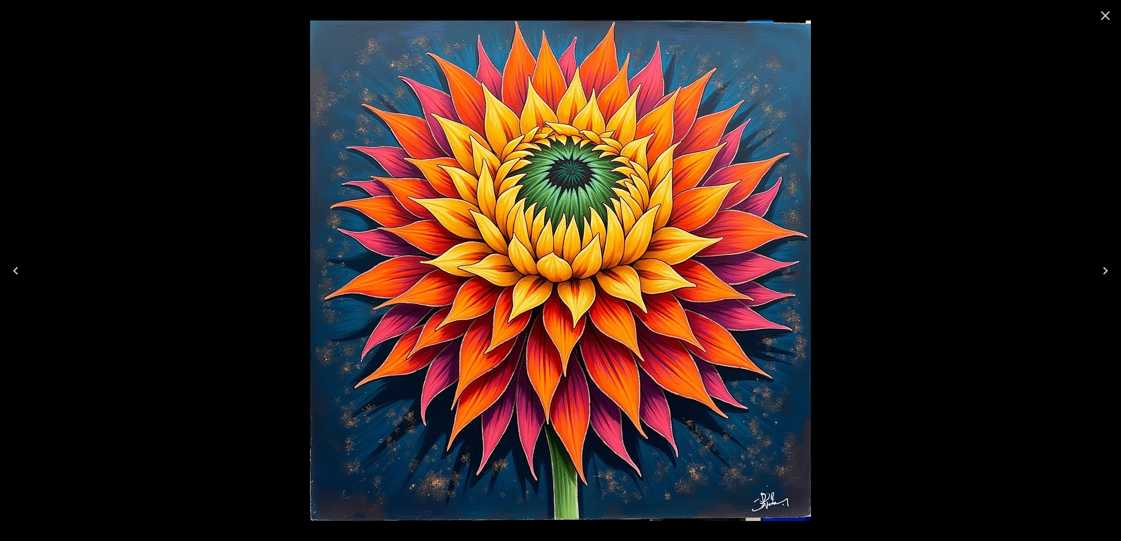
drag, startPoint x: 729, startPoint y: 375, endPoint x: 1168, endPoint y: 246, distance: 457.3
